Goal: Task Accomplishment & Management: Use online tool/utility

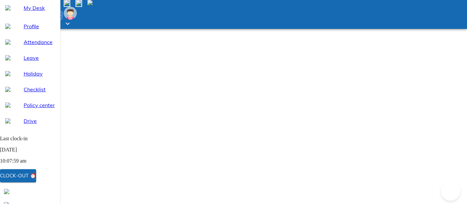
select select "9"
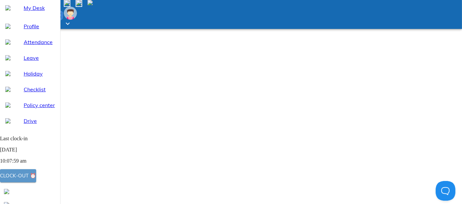
click at [36, 174] on div "Clock-out ⏰" at bounding box center [18, 175] width 36 height 9
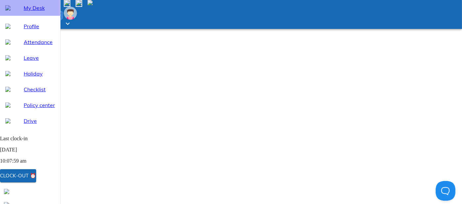
click at [24, 12] on span "My Desk" at bounding box center [39, 8] width 31 height 8
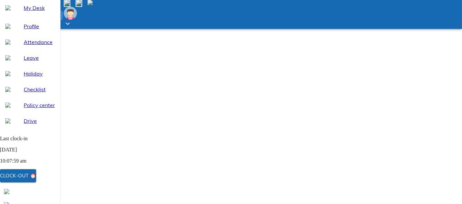
click at [36, 175] on div "Clock-out ⏰" at bounding box center [18, 175] width 36 height 9
click at [30, 46] on span "Attendance" at bounding box center [39, 42] width 31 height 8
select select "9"
click at [33, 12] on span "My Desk" at bounding box center [39, 8] width 31 height 8
